Goal: Book appointment/travel/reservation

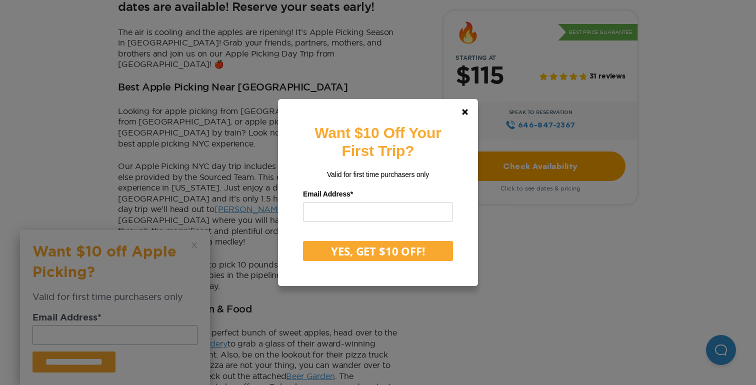
scroll to position [348, 0]
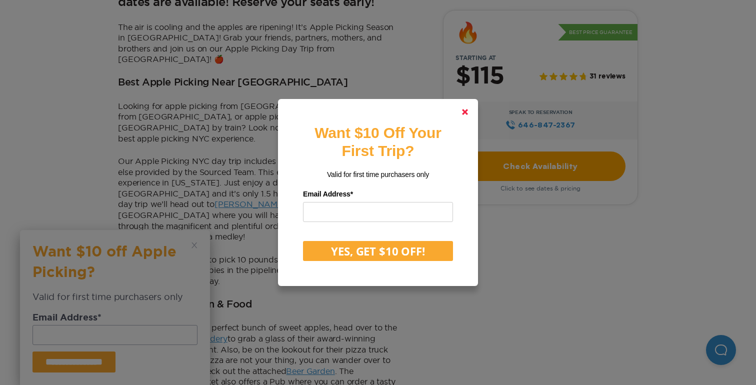
click at [465, 114] on icon at bounding box center [465, 112] width 6 height 6
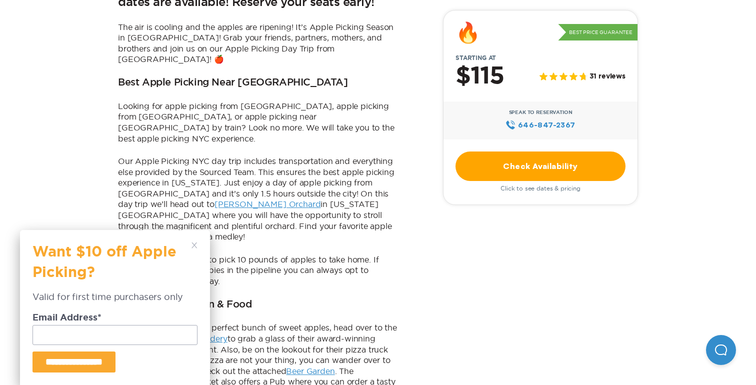
click at [196, 244] on icon at bounding box center [195, 246] width 6 height 6
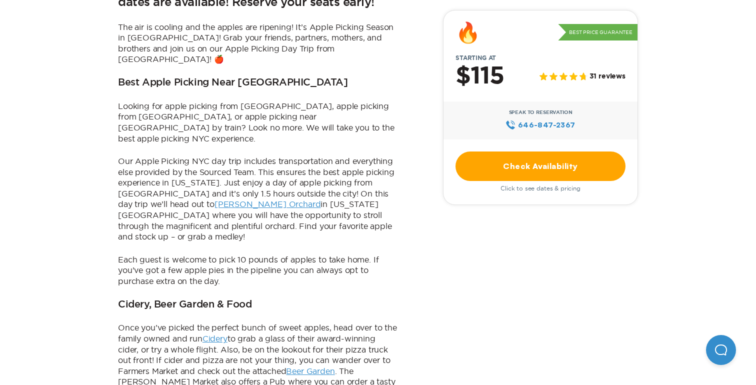
click at [194, 255] on p "Each guest is welcome to pick 10 pounds of apples to take home. If you’ve got a…" at bounding box center [258, 271] width 280 height 33
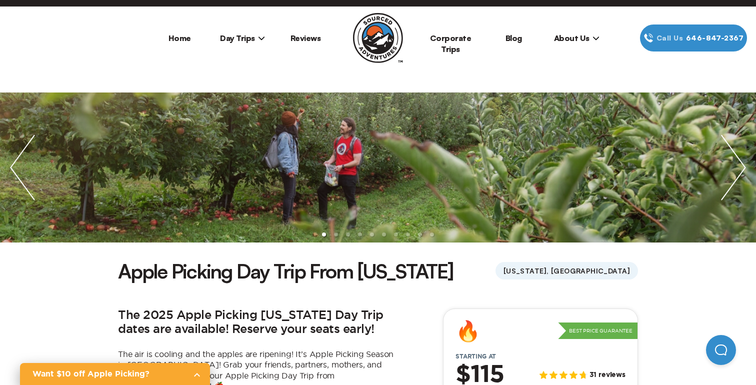
scroll to position [7, 0]
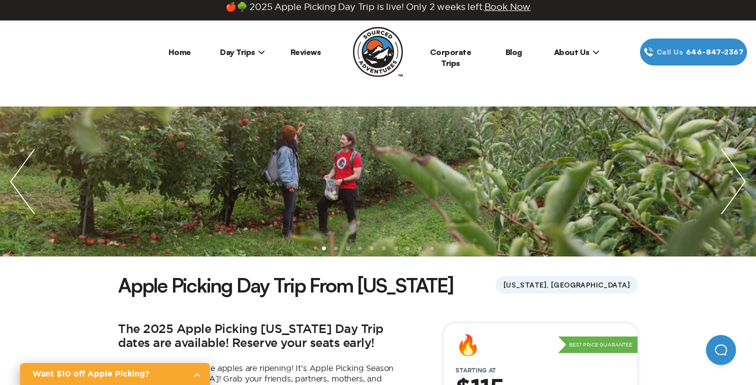
click at [734, 180] on img "next slide / item" at bounding box center [733, 182] width 45 height 150
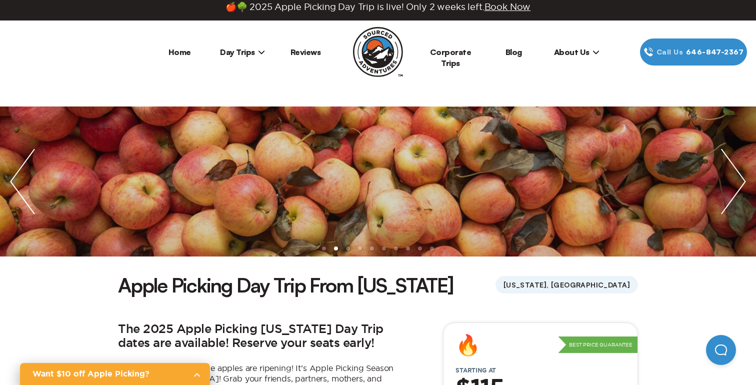
click at [734, 179] on img "next slide / item" at bounding box center [733, 182] width 45 height 150
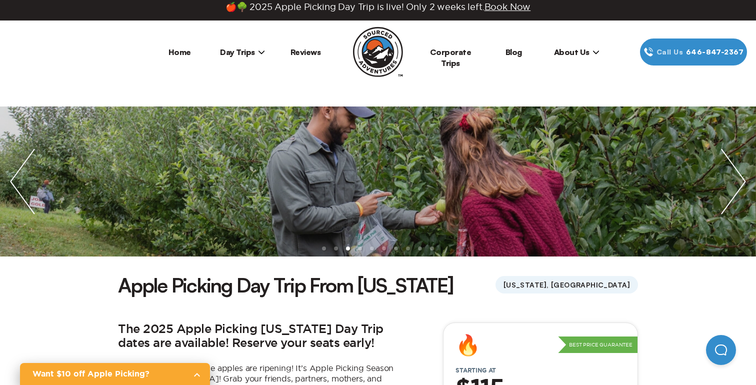
click at [734, 179] on img "next slide / item" at bounding box center [733, 182] width 45 height 150
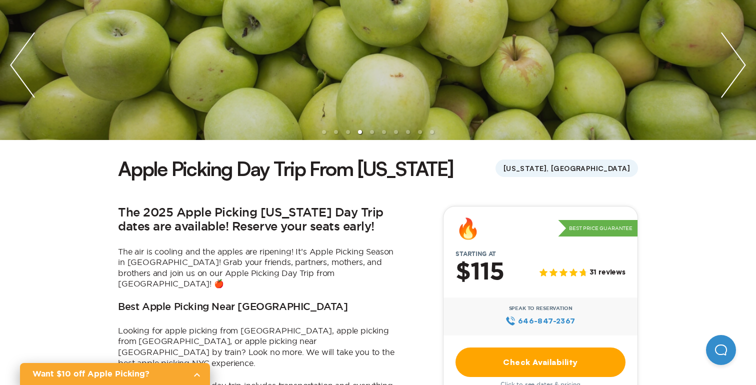
scroll to position [191, 0]
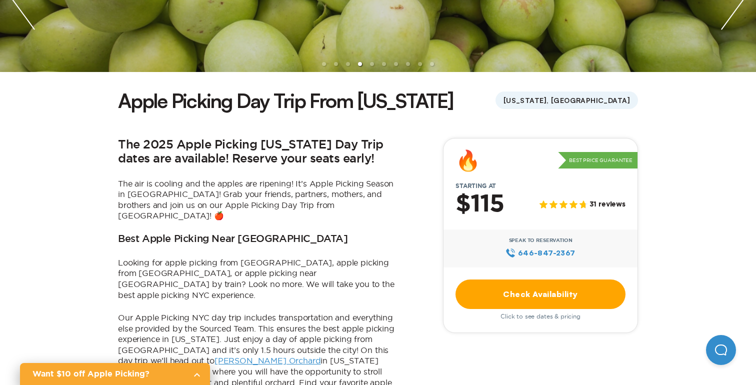
click at [561, 302] on link "Check Availability" at bounding box center [541, 295] width 170 height 30
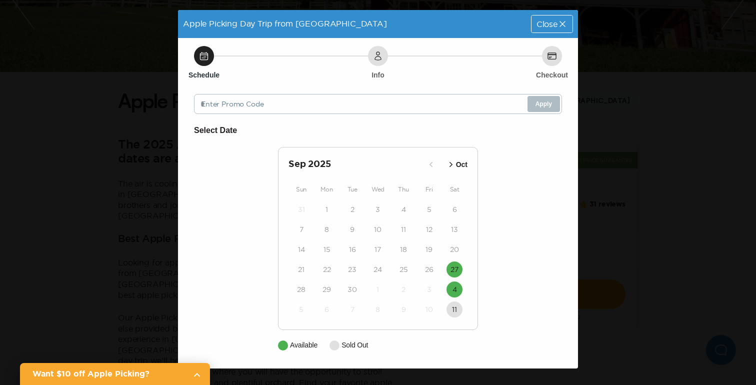
click at [555, 28] on span "Close" at bounding box center [547, 24] width 21 height 8
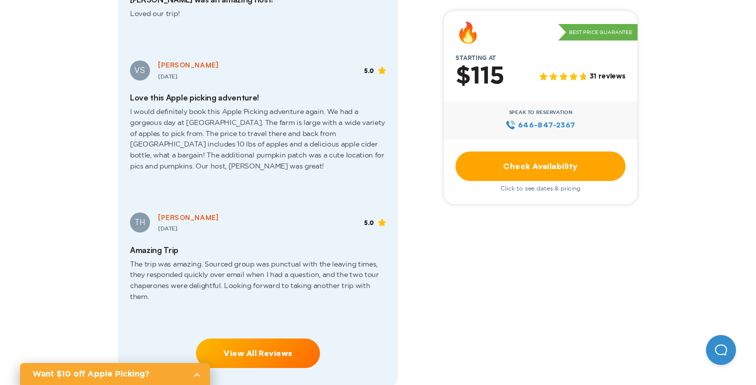
scroll to position [2194, 0]
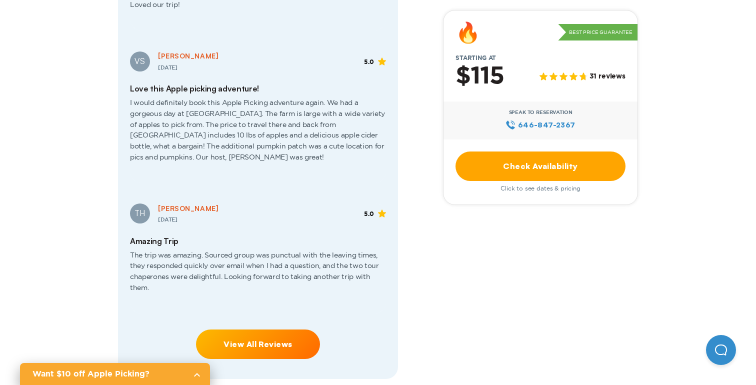
click at [241, 330] on link "View All Reviews" at bounding box center [258, 345] width 124 height 30
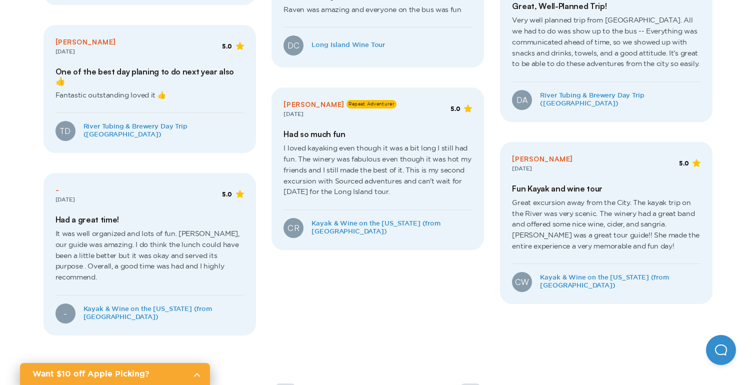
scroll to position [483, 0]
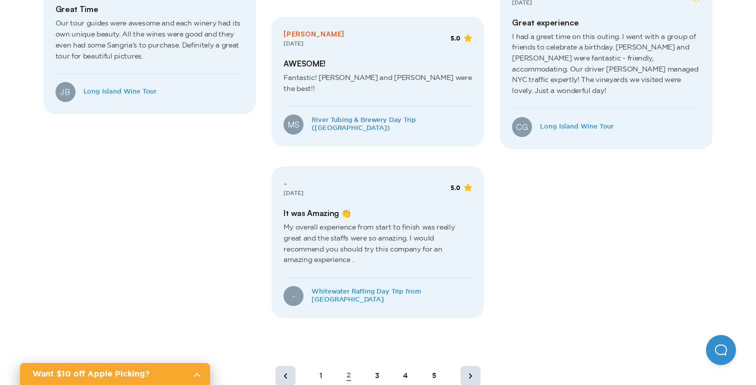
scroll to position [609, 0]
click at [463, 365] on rect at bounding box center [471, 375] width 20 height 20
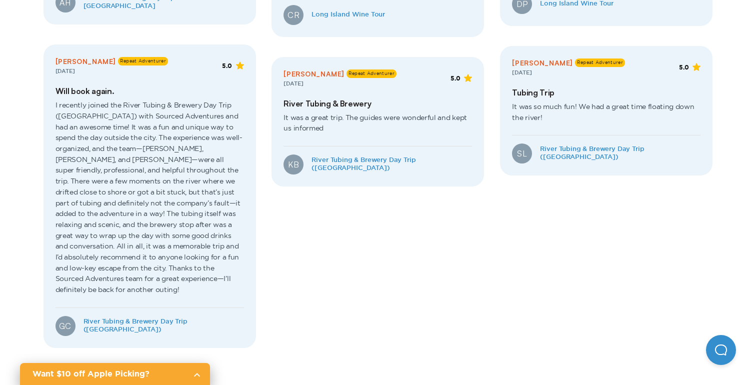
scroll to position [592, 0]
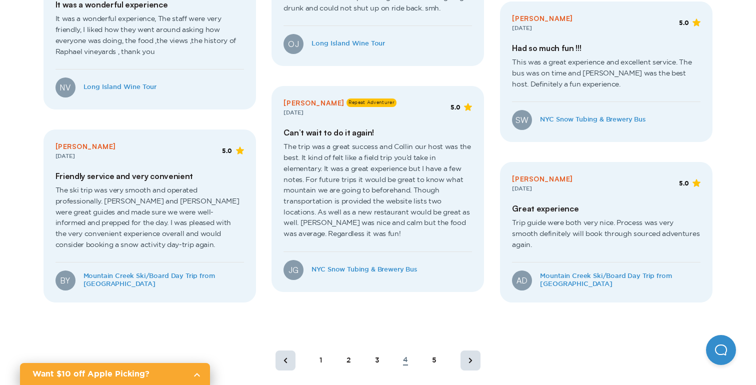
scroll to position [486, 0]
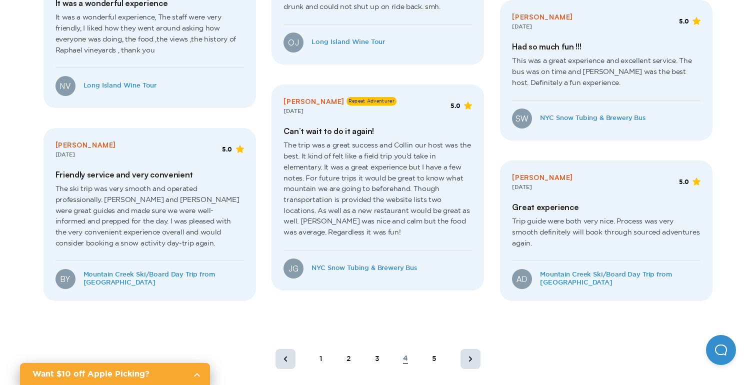
click at [471, 349] on rect at bounding box center [471, 359] width 20 height 20
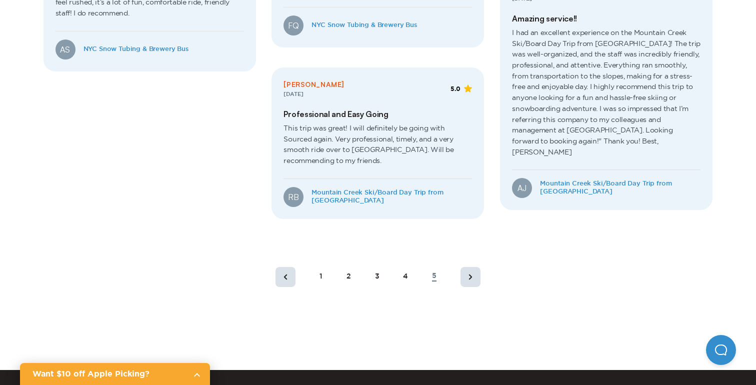
scroll to position [659, 0]
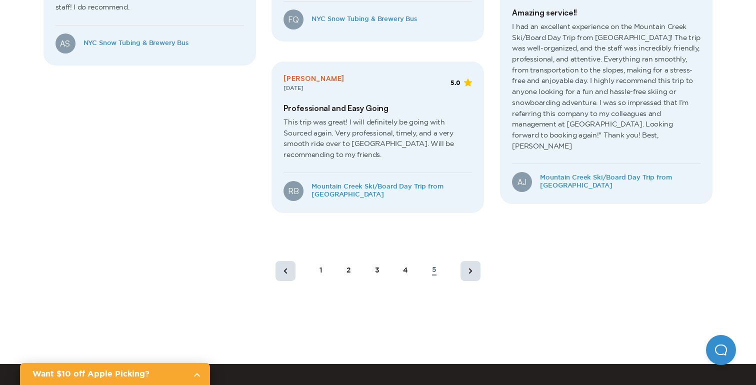
click at [469, 275] on rect at bounding box center [471, 271] width 20 height 20
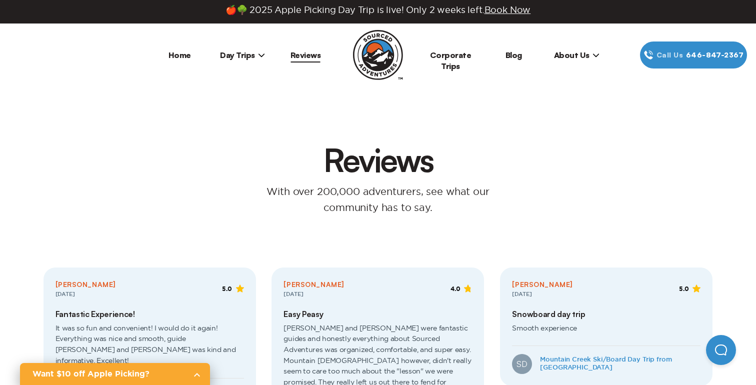
scroll to position [0, 0]
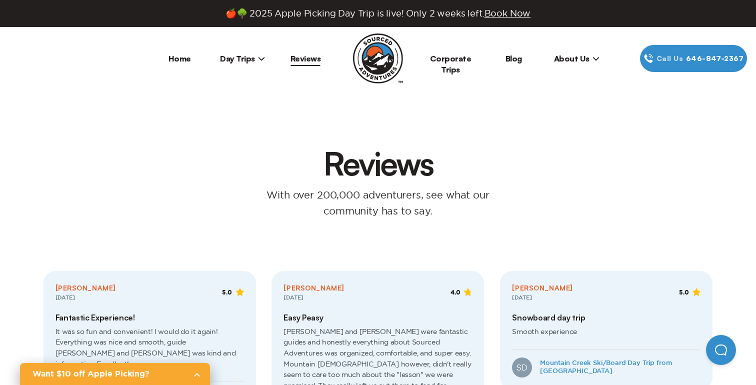
click at [244, 61] on span "Day Trips" at bounding box center [242, 59] width 45 height 10
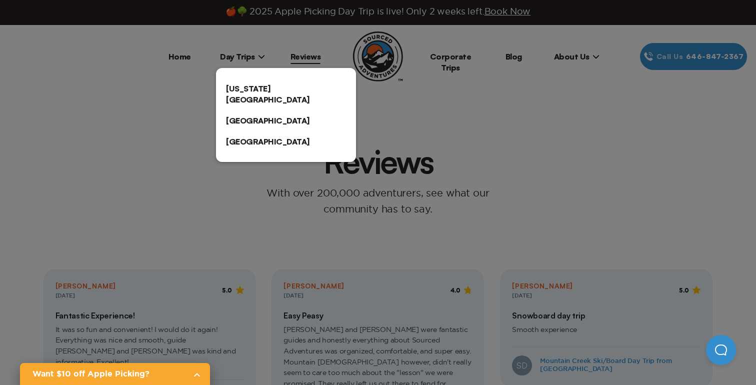
click at [253, 88] on link "[US_STATE][GEOGRAPHIC_DATA]" at bounding box center [286, 94] width 140 height 32
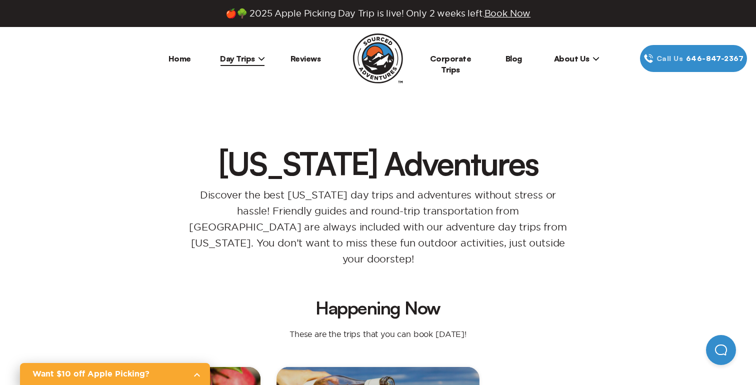
click at [511, 60] on link "Blog" at bounding box center [514, 59] width 17 height 10
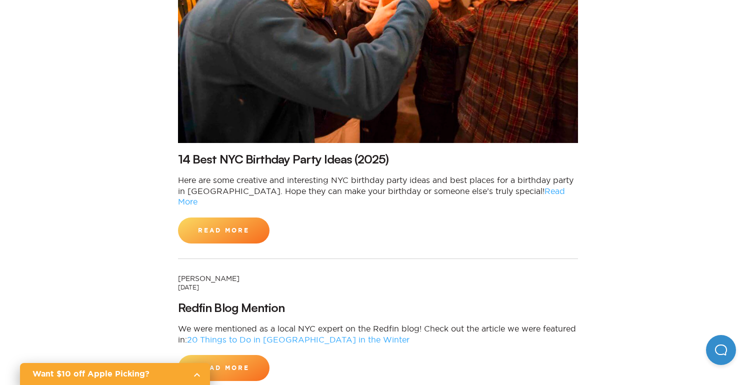
scroll to position [400, 0]
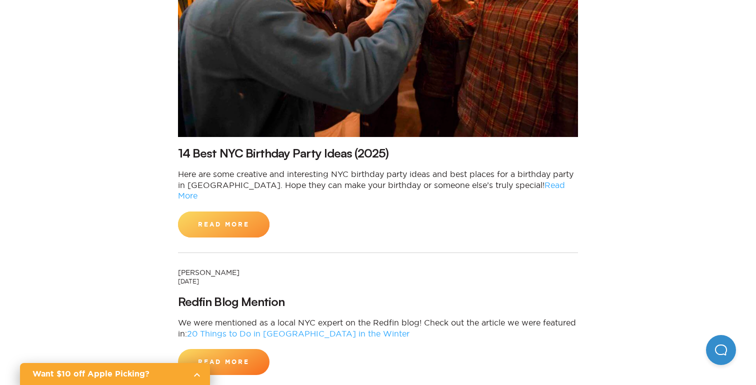
click at [240, 212] on link "Read More" at bounding box center [224, 225] width 92 height 26
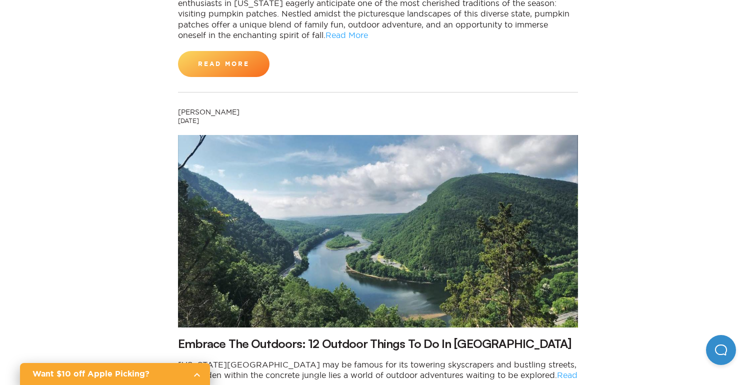
scroll to position [1482, 0]
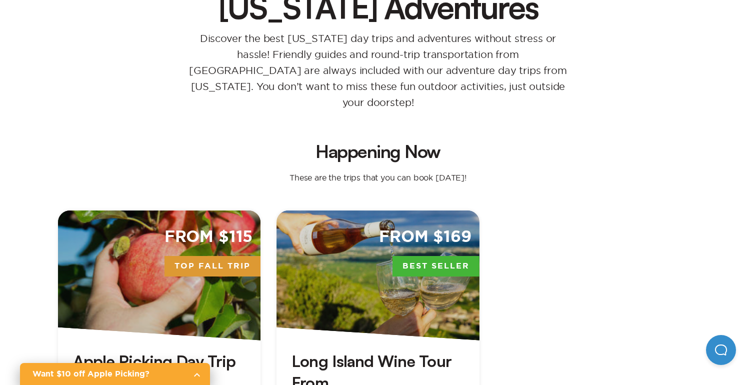
scroll to position [156, 0]
click at [196, 257] on span "Top Fall Trip" at bounding box center [213, 267] width 96 height 21
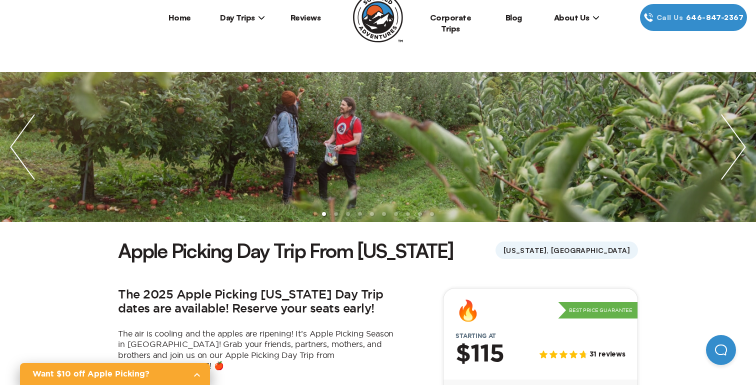
scroll to position [42, 0]
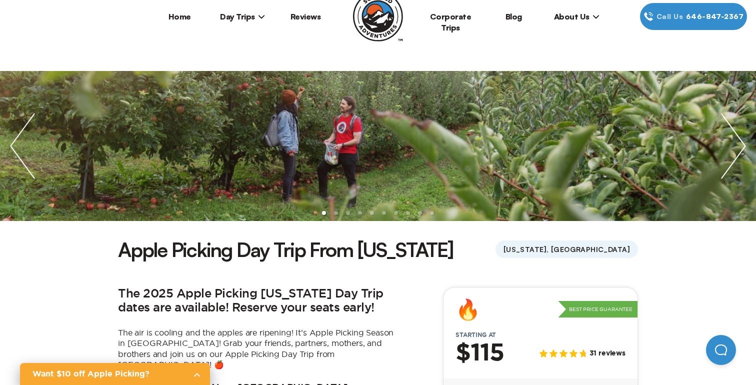
click at [739, 145] on img "next slide / item" at bounding box center [733, 146] width 45 height 150
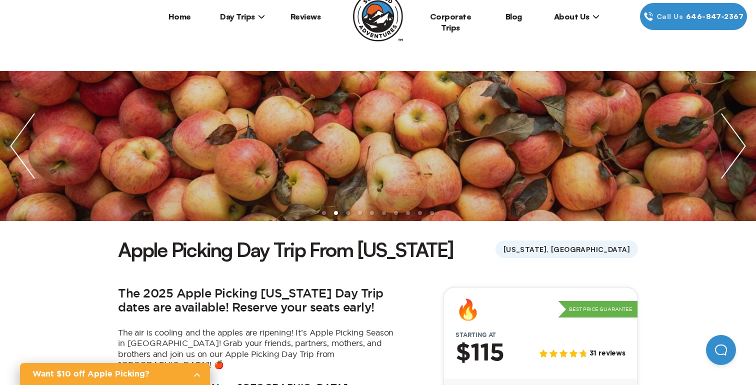
click at [738, 134] on img "next slide / item" at bounding box center [733, 146] width 45 height 150
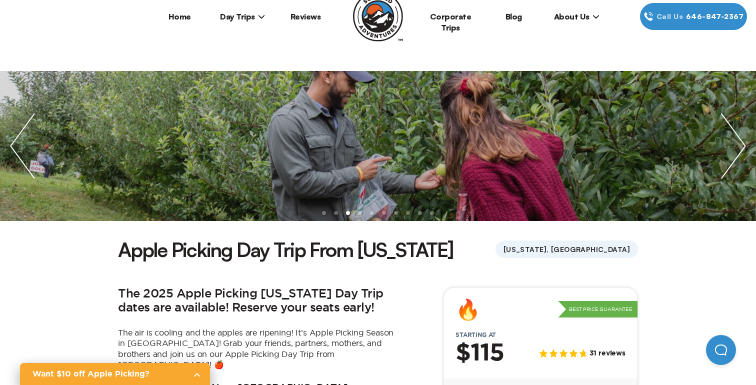
click at [738, 134] on img "next slide / item" at bounding box center [733, 146] width 45 height 150
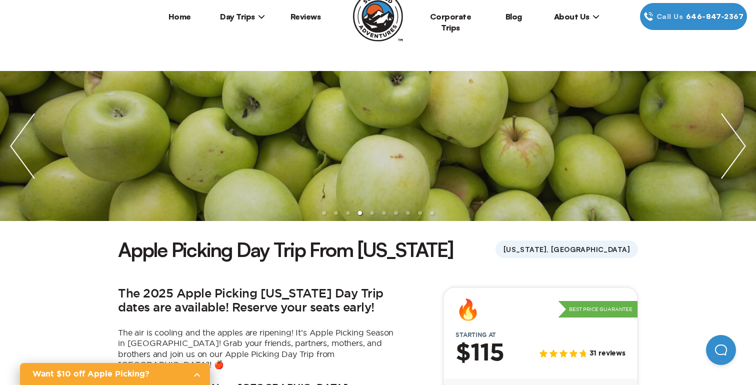
click at [738, 134] on img "next slide / item" at bounding box center [733, 146] width 45 height 150
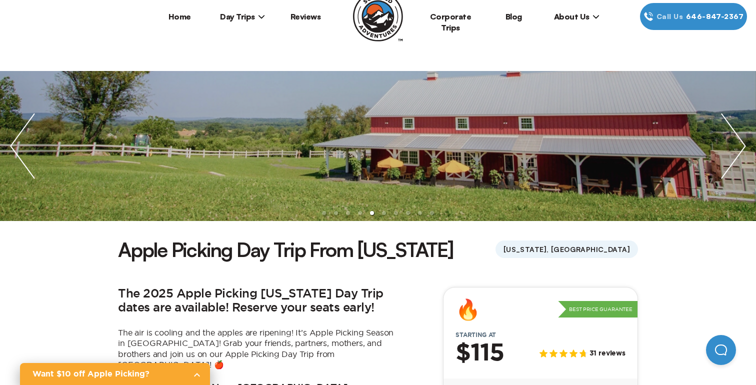
click at [738, 134] on img "next slide / item" at bounding box center [733, 146] width 45 height 150
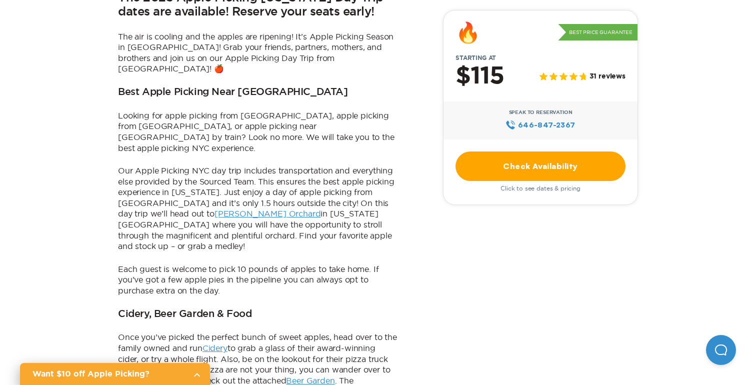
scroll to position [340, 0]
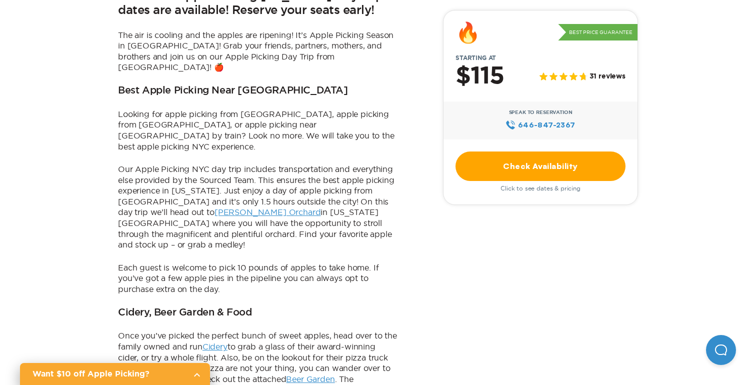
click at [547, 167] on link "Check Availability" at bounding box center [541, 167] width 170 height 30
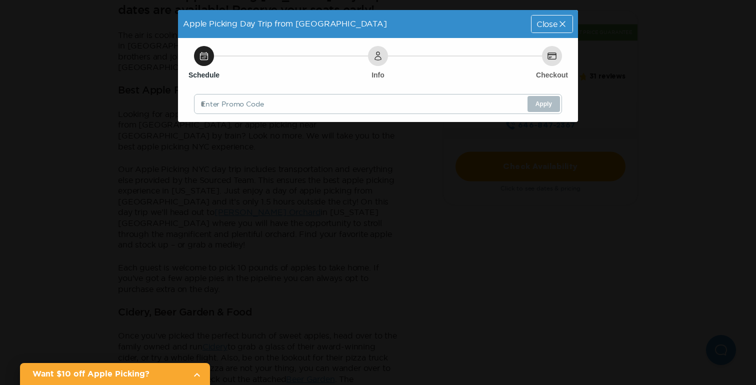
scroll to position [0, 0]
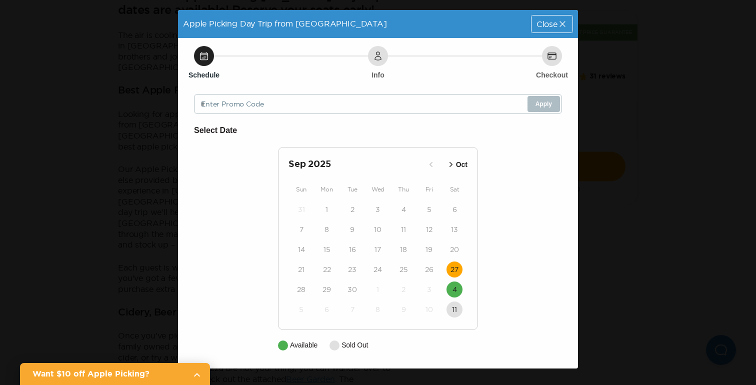
click at [458, 272] on time "27" at bounding box center [455, 270] width 8 height 10
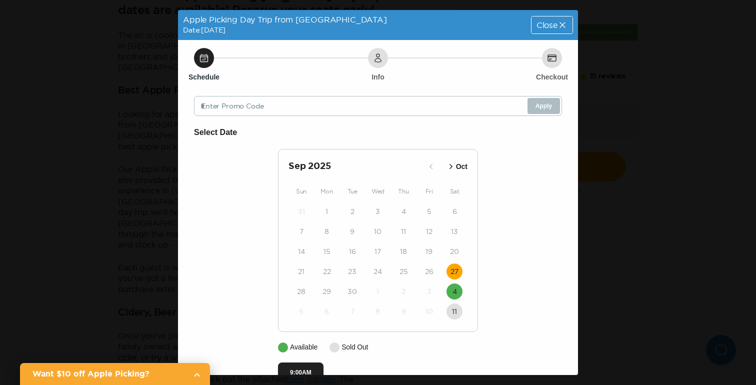
scroll to position [24, 0]
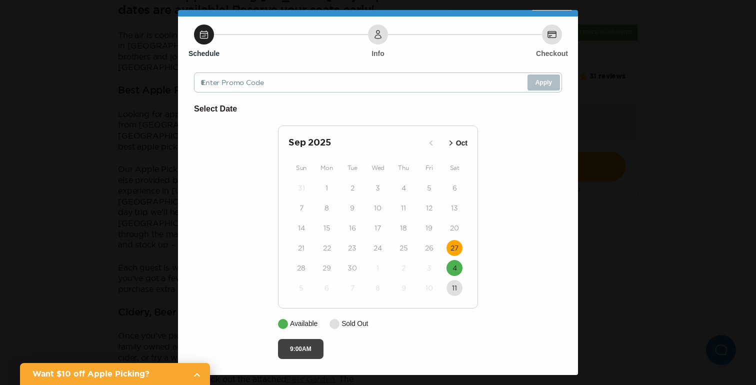
click at [313, 346] on button "9:00AM" at bounding box center [301, 349] width 46 height 20
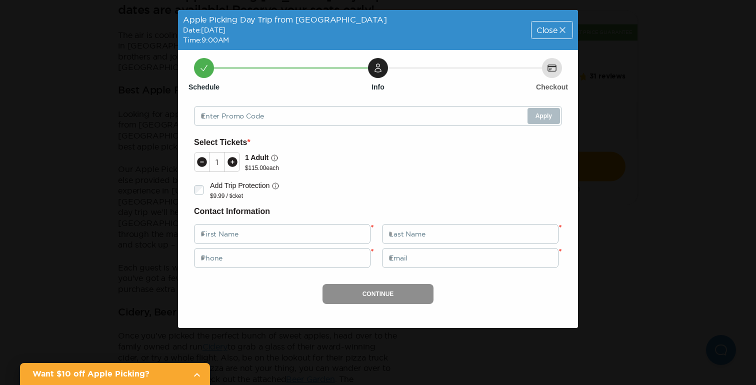
scroll to position [0, 0]
